Goal: Task Accomplishment & Management: Use online tool/utility

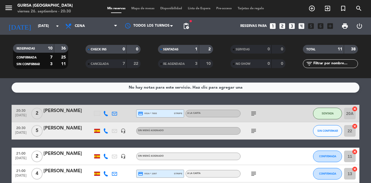
click at [251, 133] on icon "subject" at bounding box center [253, 131] width 7 height 7
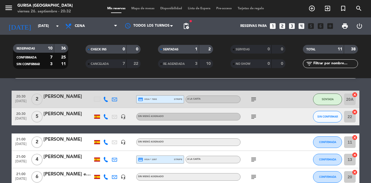
scroll to position [13, 0]
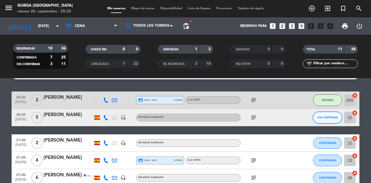
click at [327, 121] on button "SIN CONFIRMAR" at bounding box center [327, 118] width 29 height 12
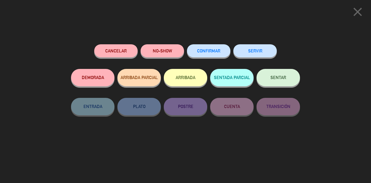
click at [286, 80] on span "SENTAR" at bounding box center [279, 77] width 16 height 5
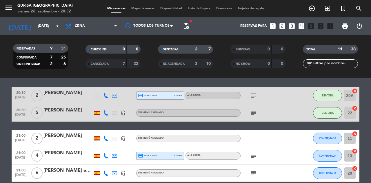
scroll to position [22, 0]
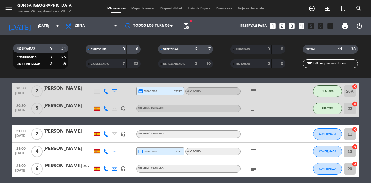
click at [252, 111] on icon "subject" at bounding box center [253, 108] width 7 height 7
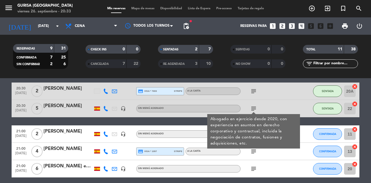
click at [255, 111] on icon "subject" at bounding box center [253, 108] width 7 height 7
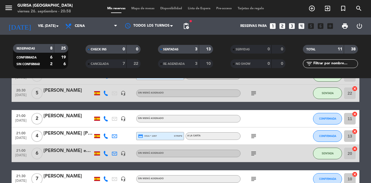
scroll to position [35, 0]
